Goal: Find specific page/section: Find specific page/section

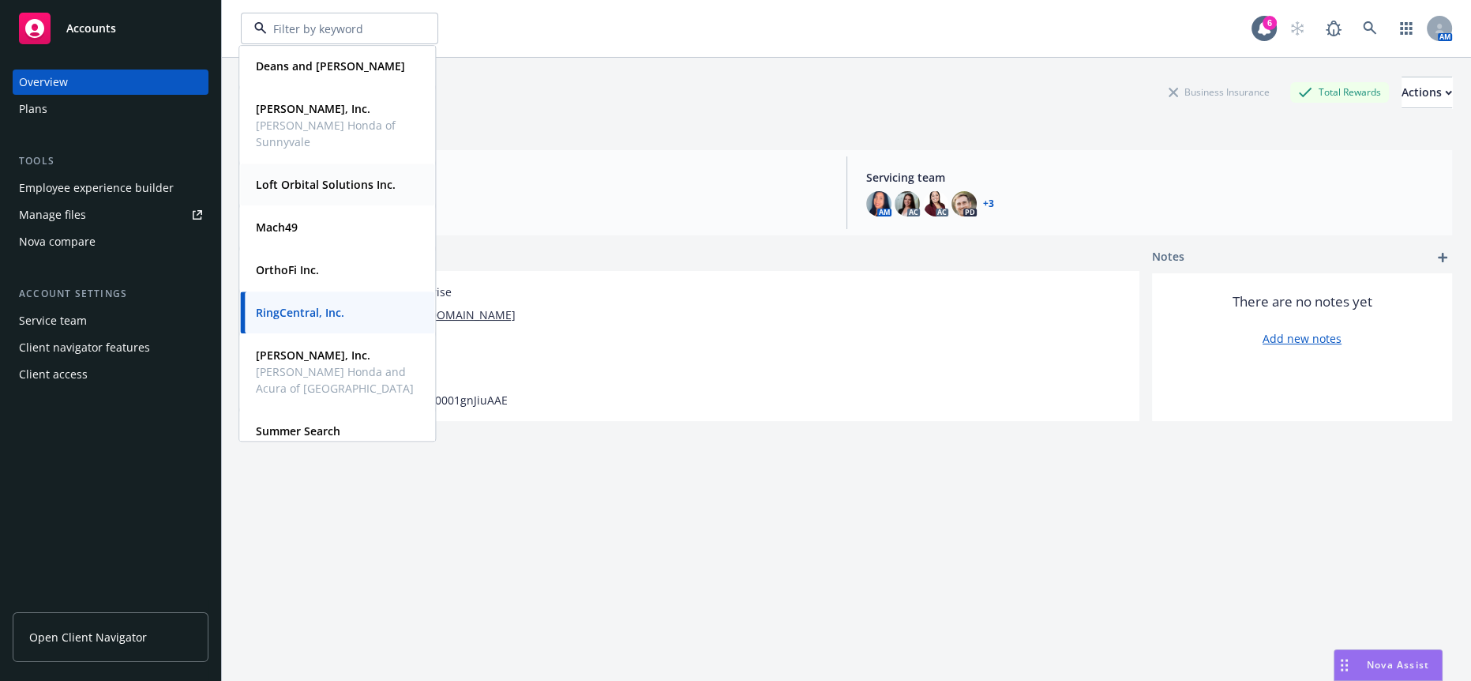
scroll to position [114, 0]
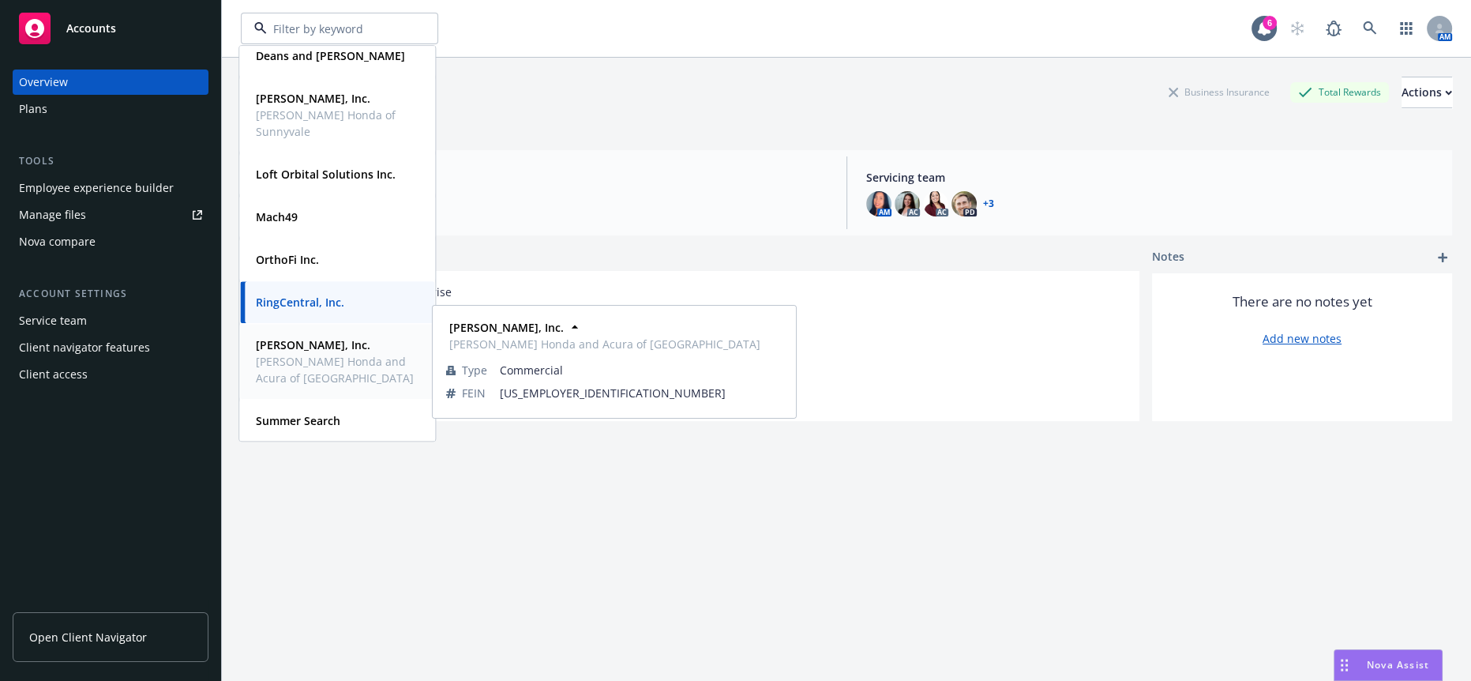
click at [350, 371] on span "[PERSON_NAME] Honda and Acura of [GEOGRAPHIC_DATA]" at bounding box center [336, 369] width 160 height 33
